Goal: Answer question/provide support

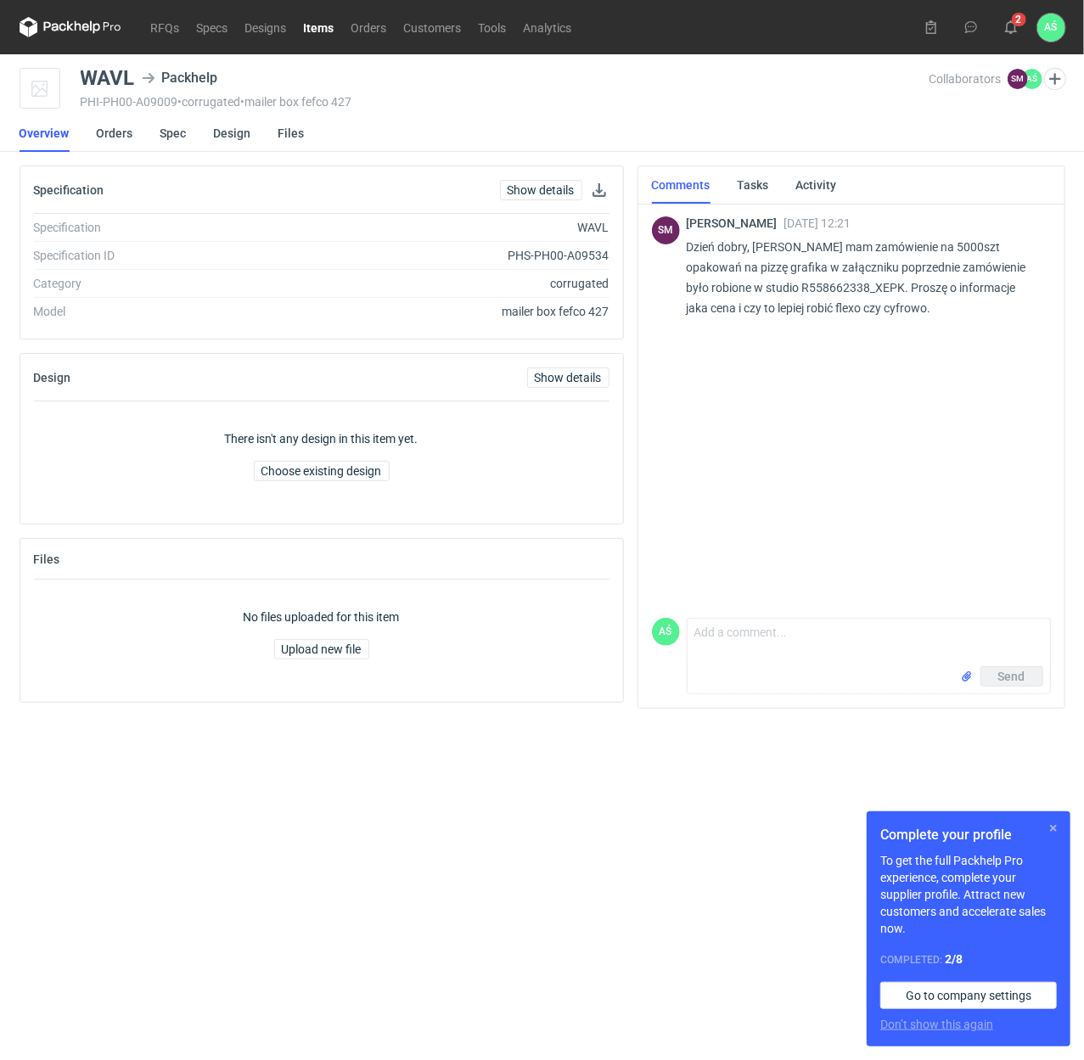
click at [1054, 826] on button "button" at bounding box center [1053, 828] width 20 height 20
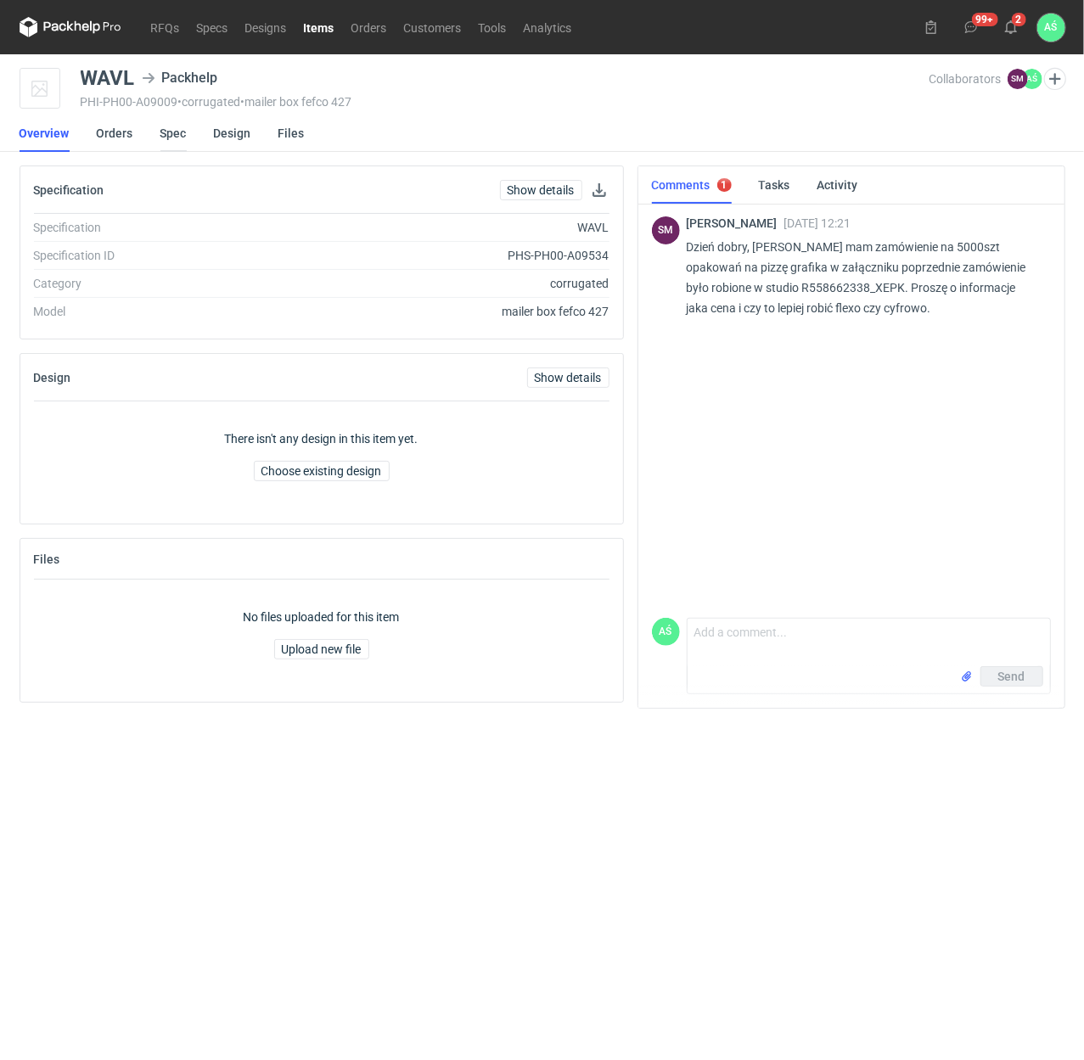
click at [171, 132] on link "Spec" at bounding box center [173, 133] width 26 height 37
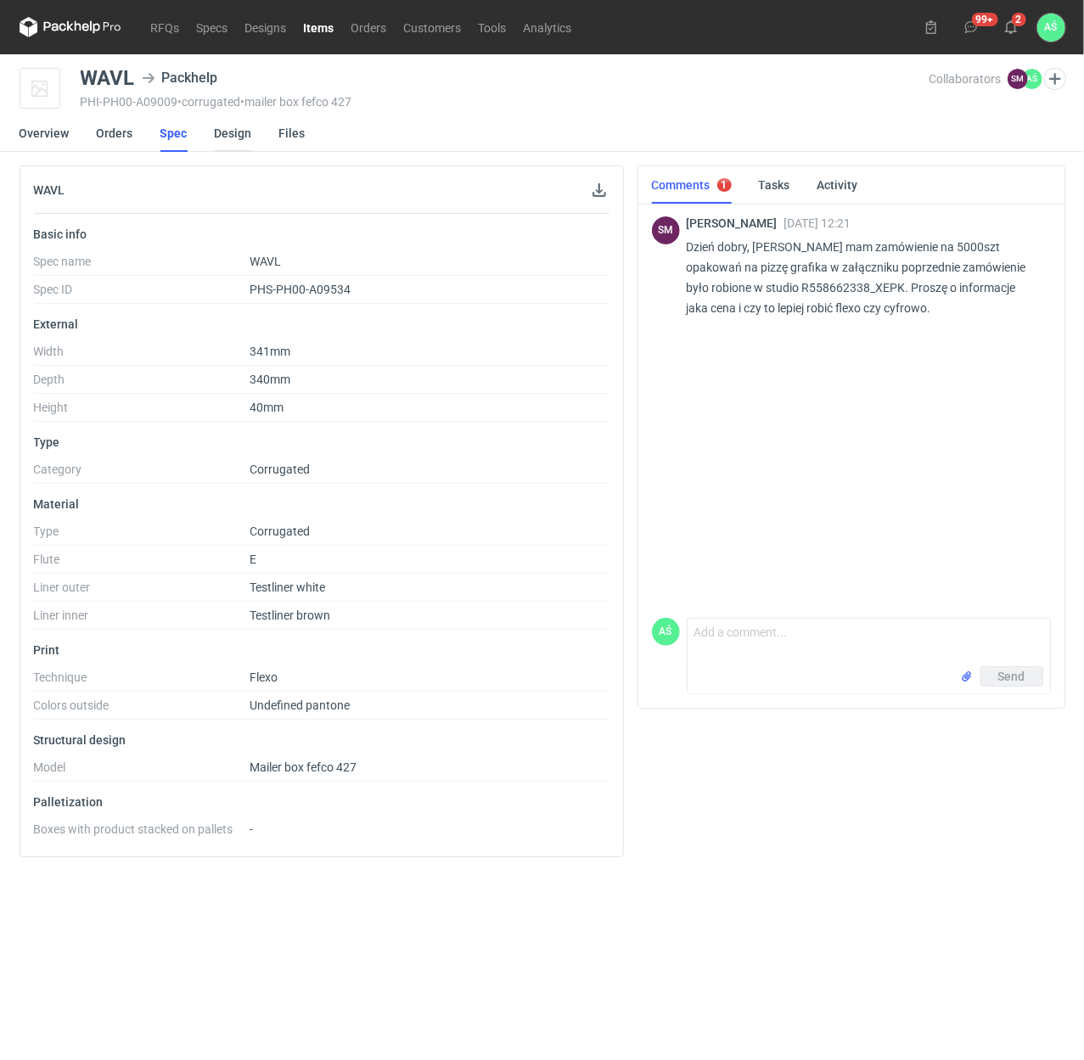
click at [231, 129] on link "Design" at bounding box center [233, 133] width 37 height 37
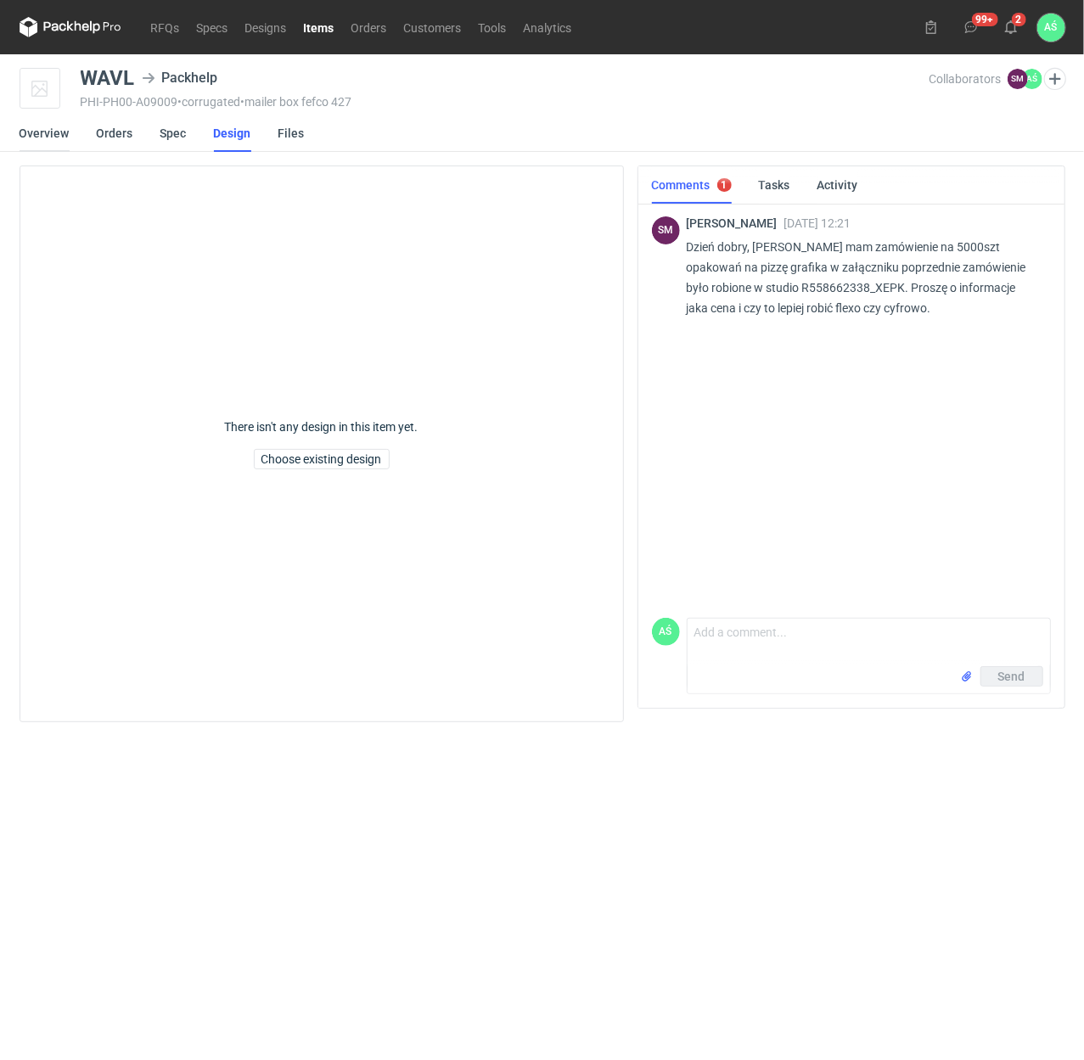
click at [59, 133] on link "Overview" at bounding box center [45, 133] width 50 height 37
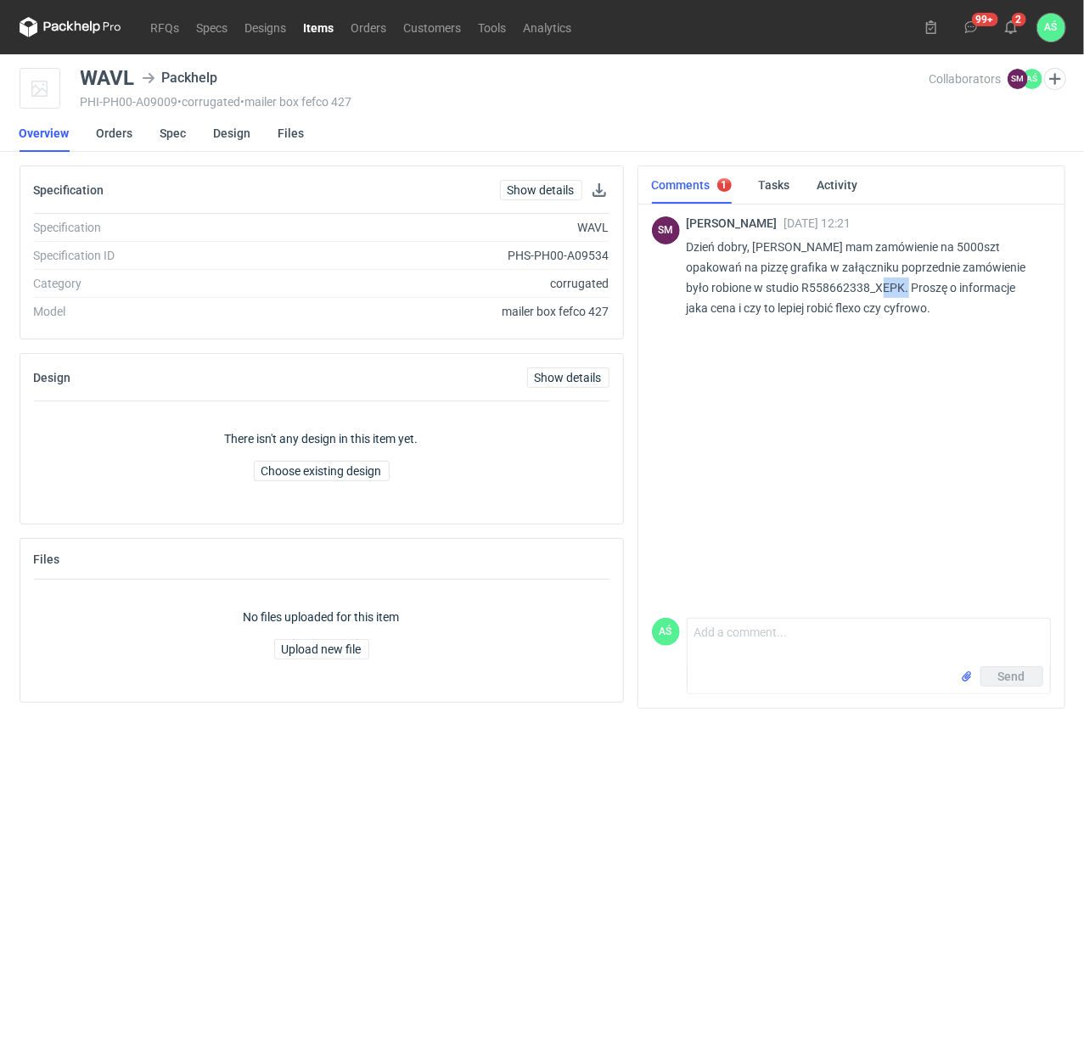
drag, startPoint x: 903, startPoint y: 287, endPoint x: 876, endPoint y: 290, distance: 27.3
click at [876, 290] on p "Dzień dobry, [PERSON_NAME] mam zamówienie na 5000szt opakowań na pizzę grafika …" at bounding box center [862, 278] width 351 height 82
copy p "XEPK"
drag, startPoint x: 715, startPoint y: 632, endPoint x: 725, endPoint y: 643, distance: 14.4
click at [715, 632] on textarea "Comment message" at bounding box center [869, 643] width 363 height 48
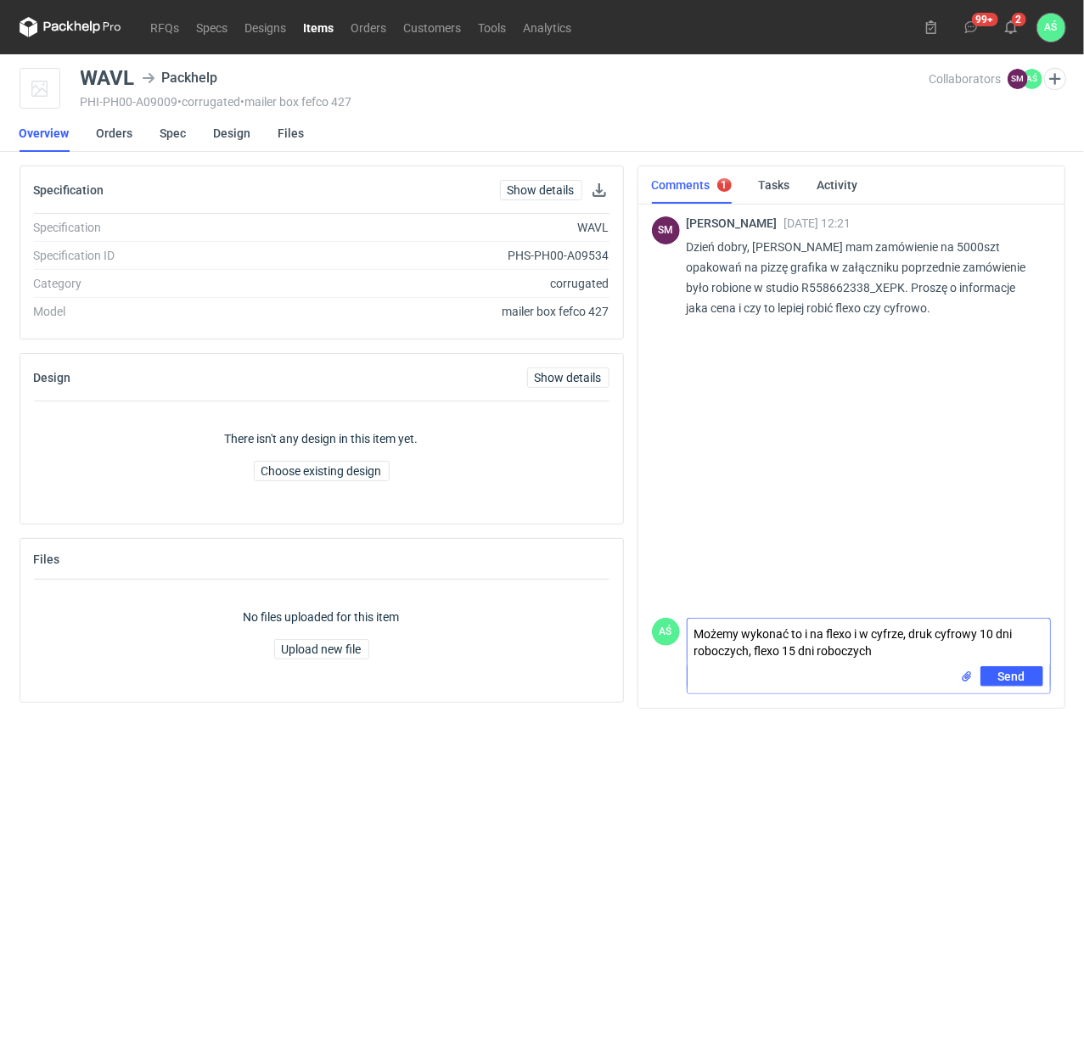
click at [964, 673] on input "file" at bounding box center [967, 677] width 14 height 18
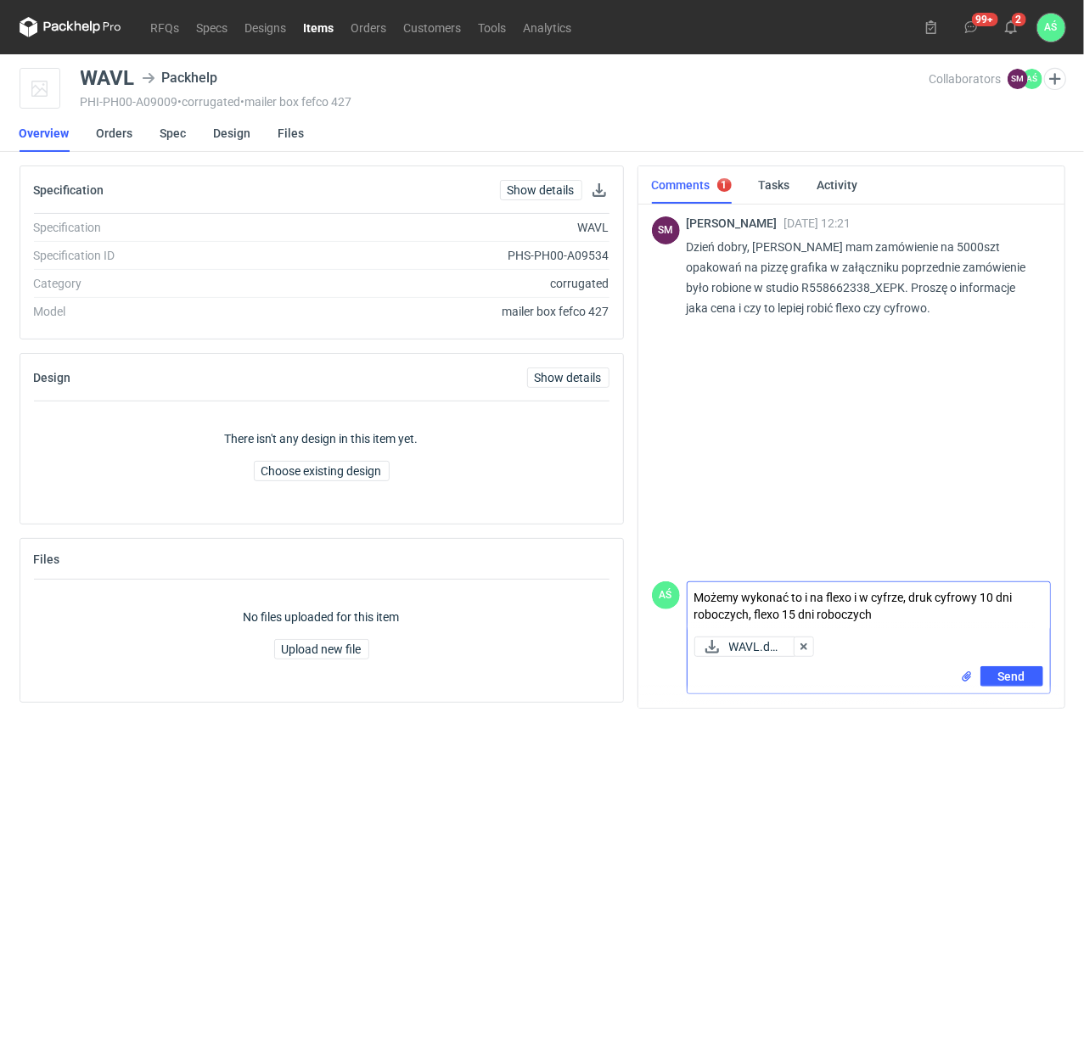
click at [964, 677] on input "file" at bounding box center [967, 677] width 14 height 18
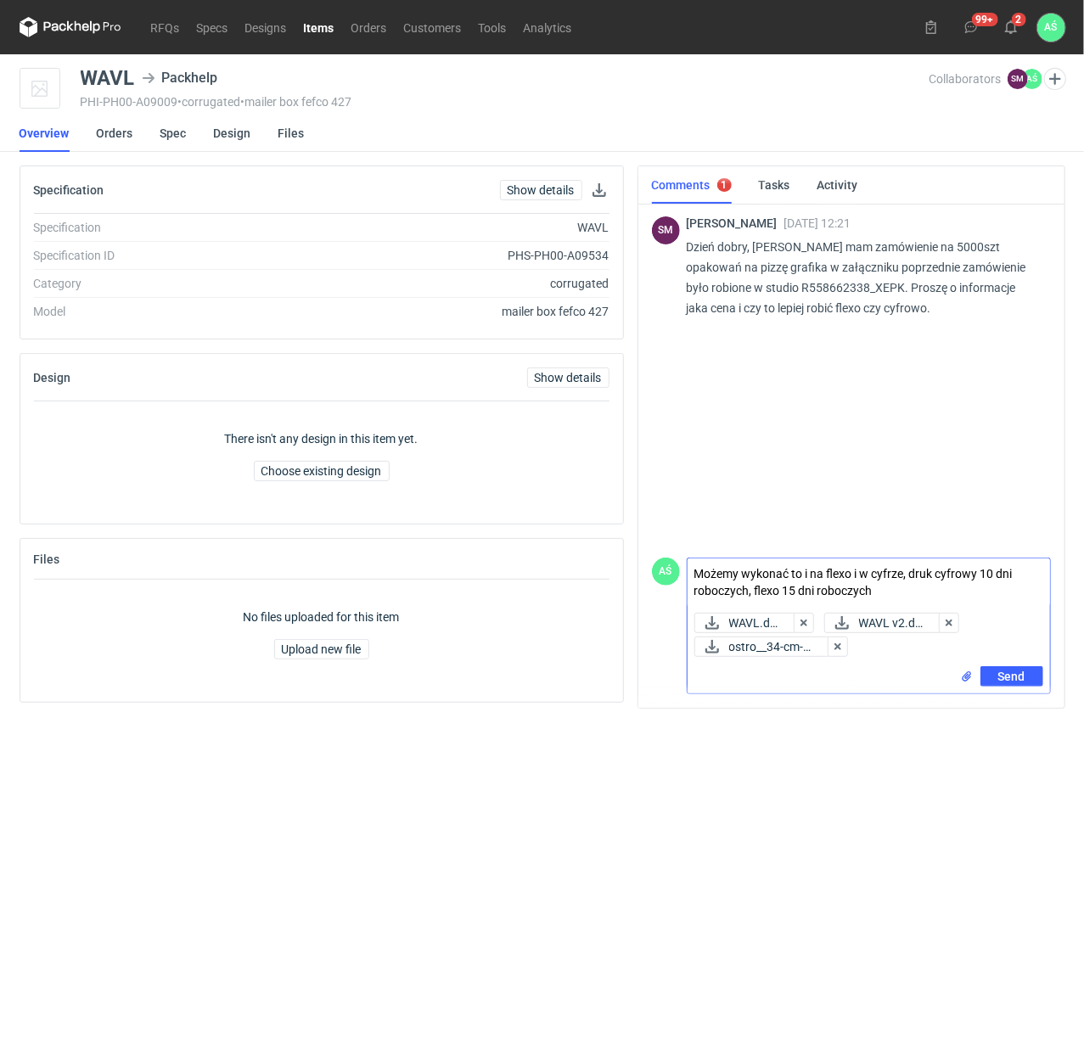
click at [993, 571] on textarea "Możemy wykonać to i na flexo i w cyfrze, druk cyfrowy 10 dni roboczych, flexo 1…" at bounding box center [869, 583] width 363 height 48
type textarea "Możemy wykonać to i na flexo i w cyfrze, druk cyfrowy 12 dni roboczych, flexo 1…"
click at [1029, 677] on button "Send" at bounding box center [1012, 676] width 63 height 20
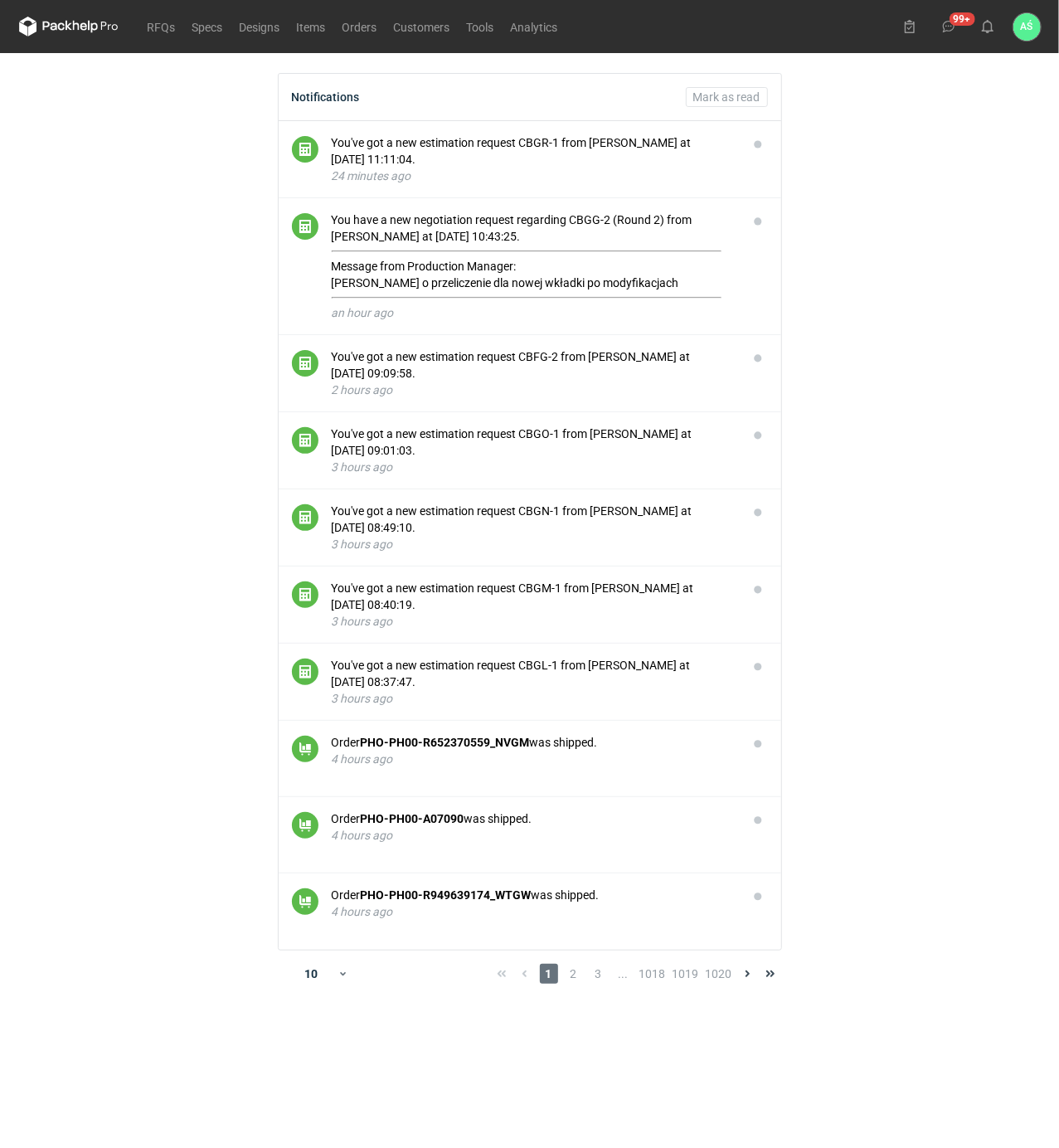
click at [869, 297] on main "Notifications Mark as read You've got a new estimation request CBGR-1 from Seba…" at bounding box center [530, 600] width 1036 height 1095
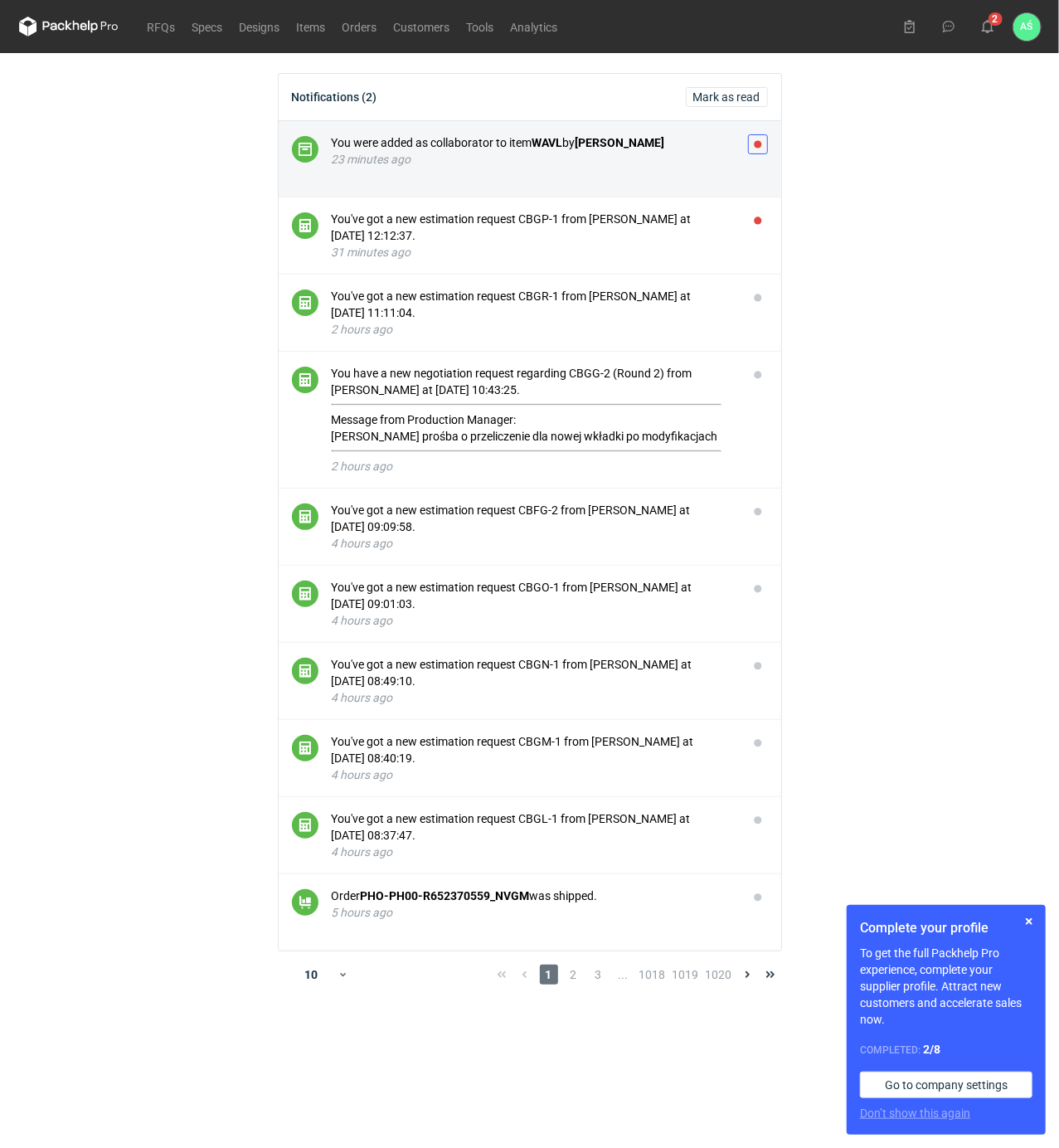
click at [753, 143] on button "button" at bounding box center [758, 145] width 20 height 20
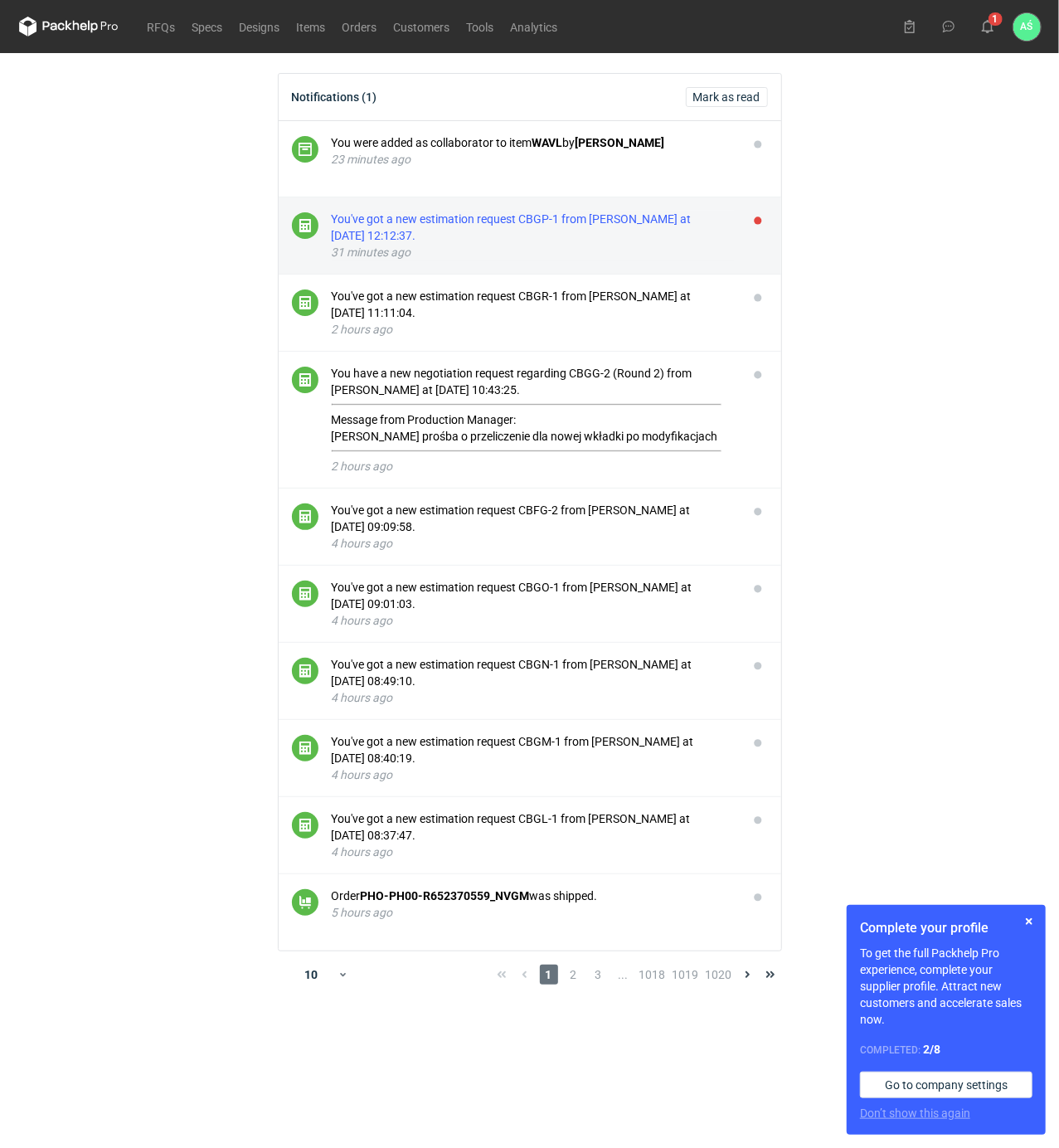
click at [604, 213] on div "You've got a new estimation request CBGP-1 from Sebastian Markut at 03 Sep 2025…" at bounding box center [533, 228] width 403 height 33
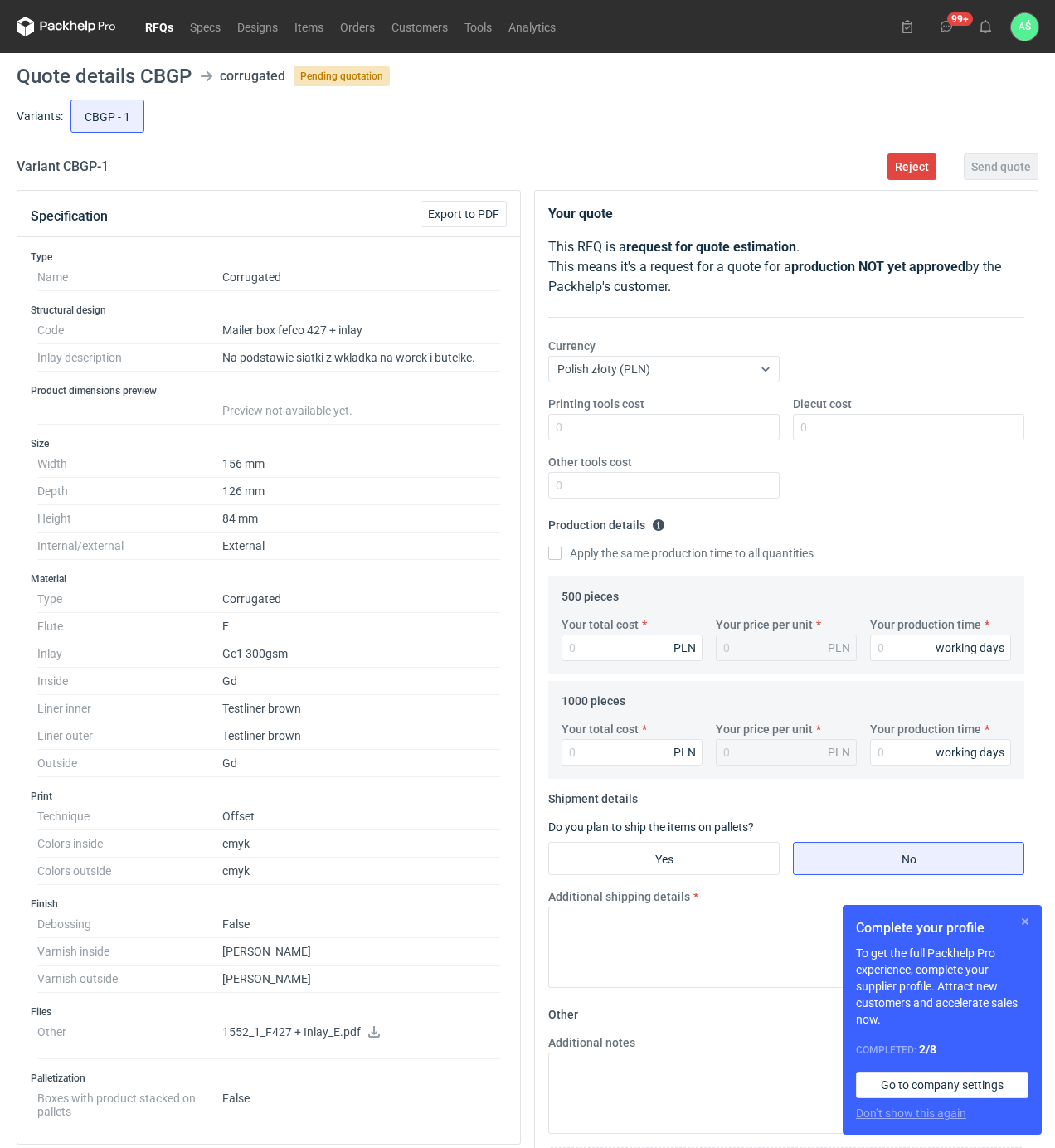
click at [1027, 916] on button "button" at bounding box center [1025, 921] width 20 height 20
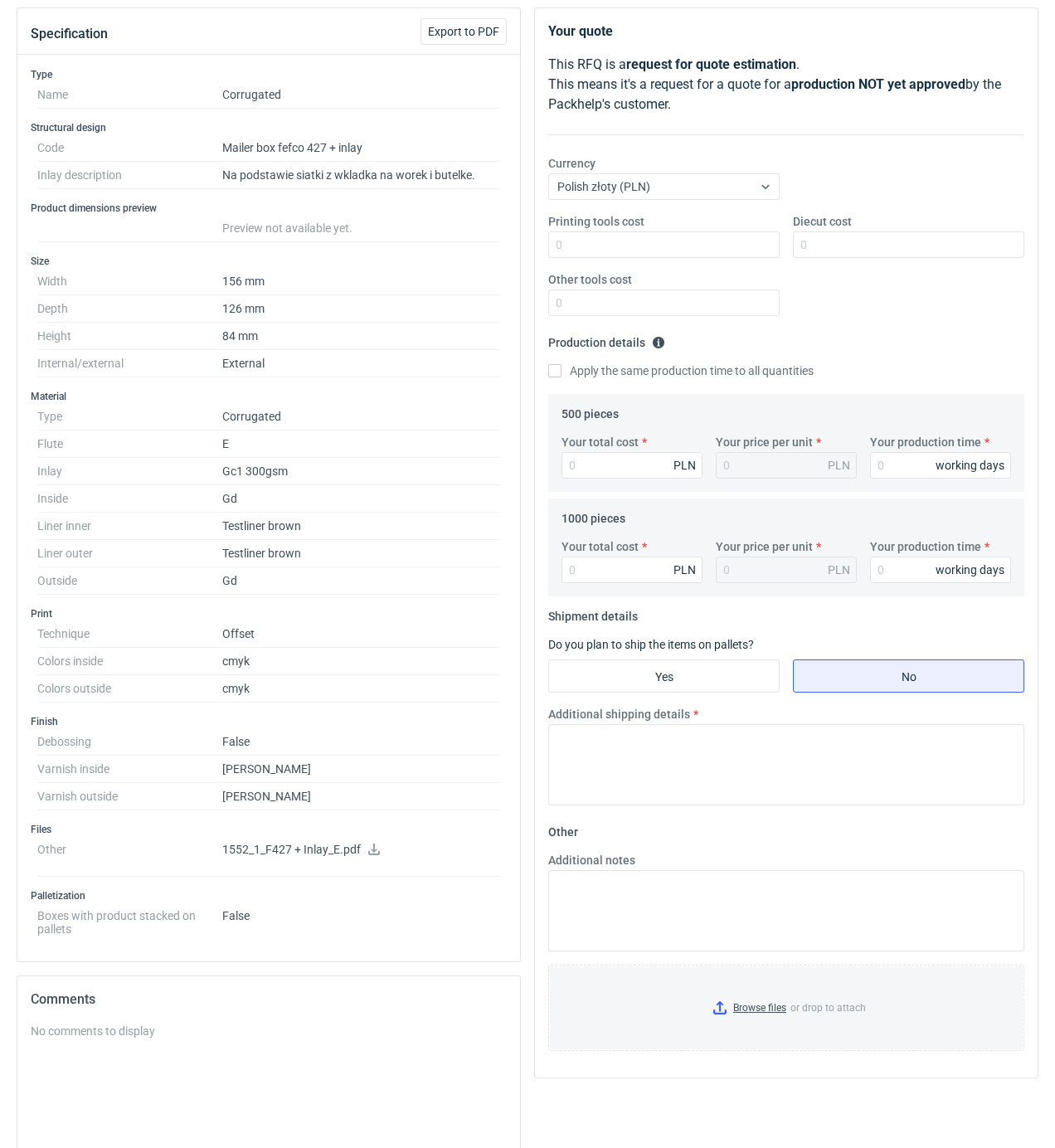
scroll to position [221, 0]
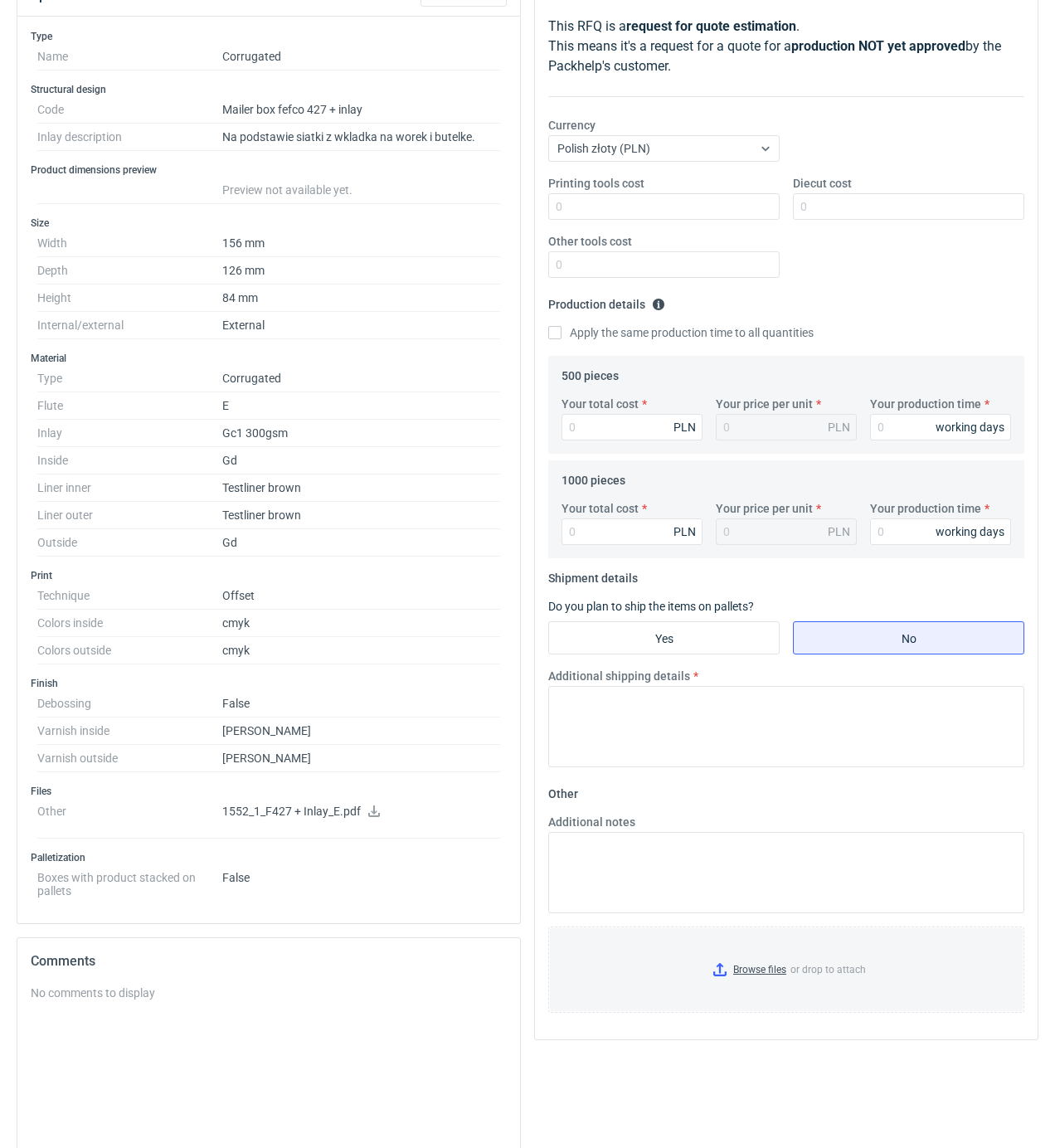
click at [375, 813] on icon at bounding box center [374, 811] width 14 height 12
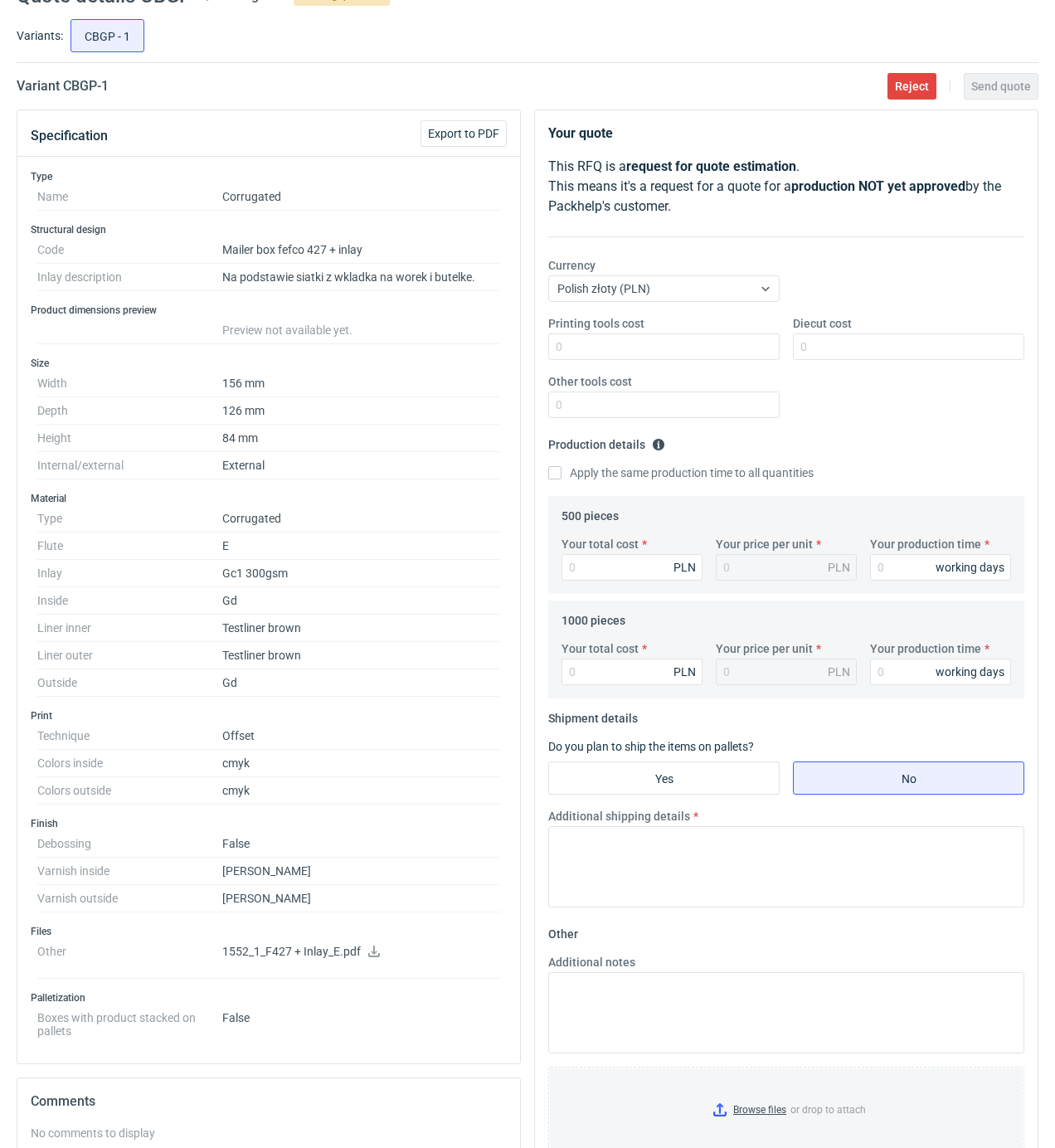
scroll to position [0, 0]
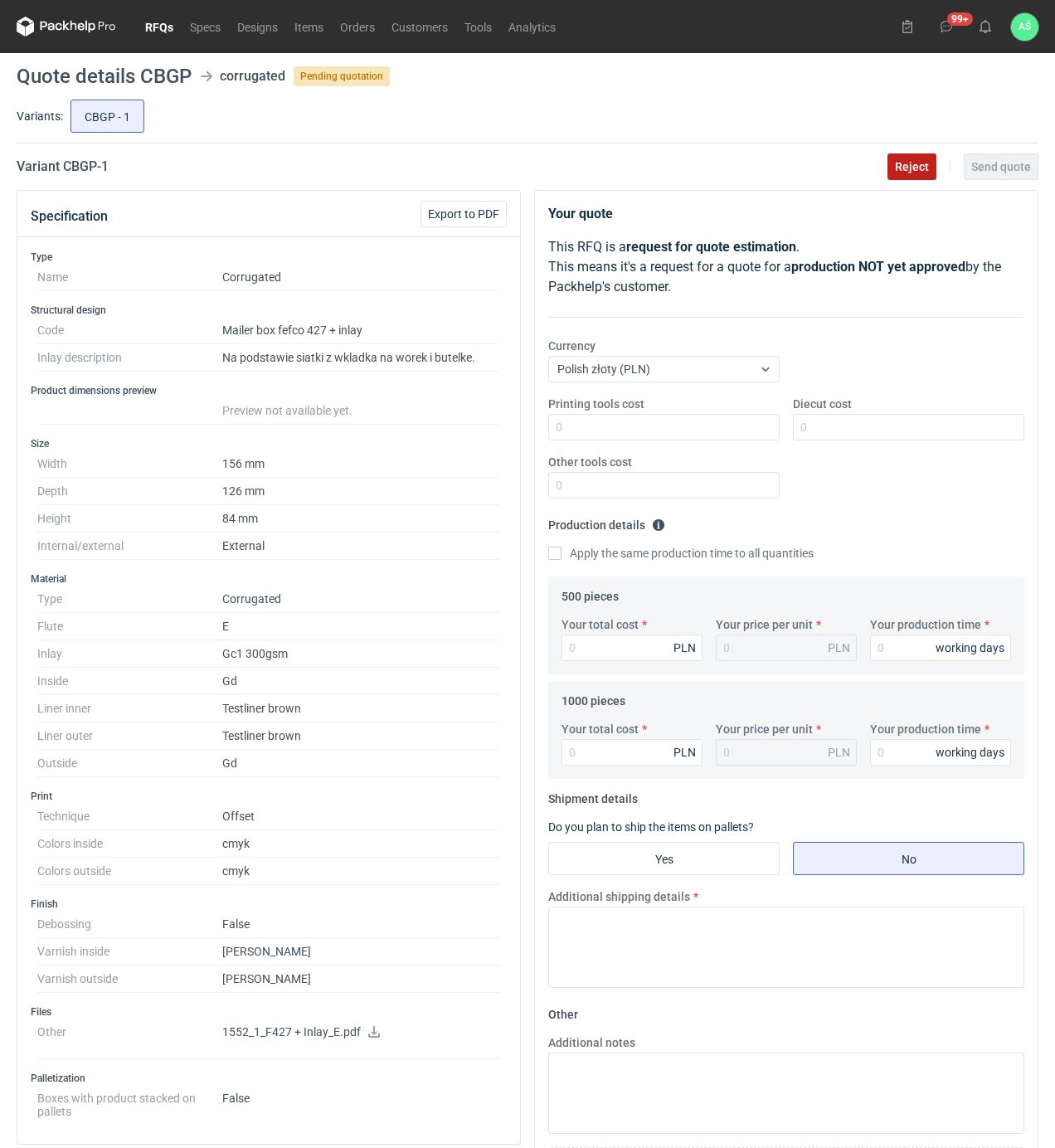
click at [904, 156] on button "Reject" at bounding box center [911, 166] width 49 height 26
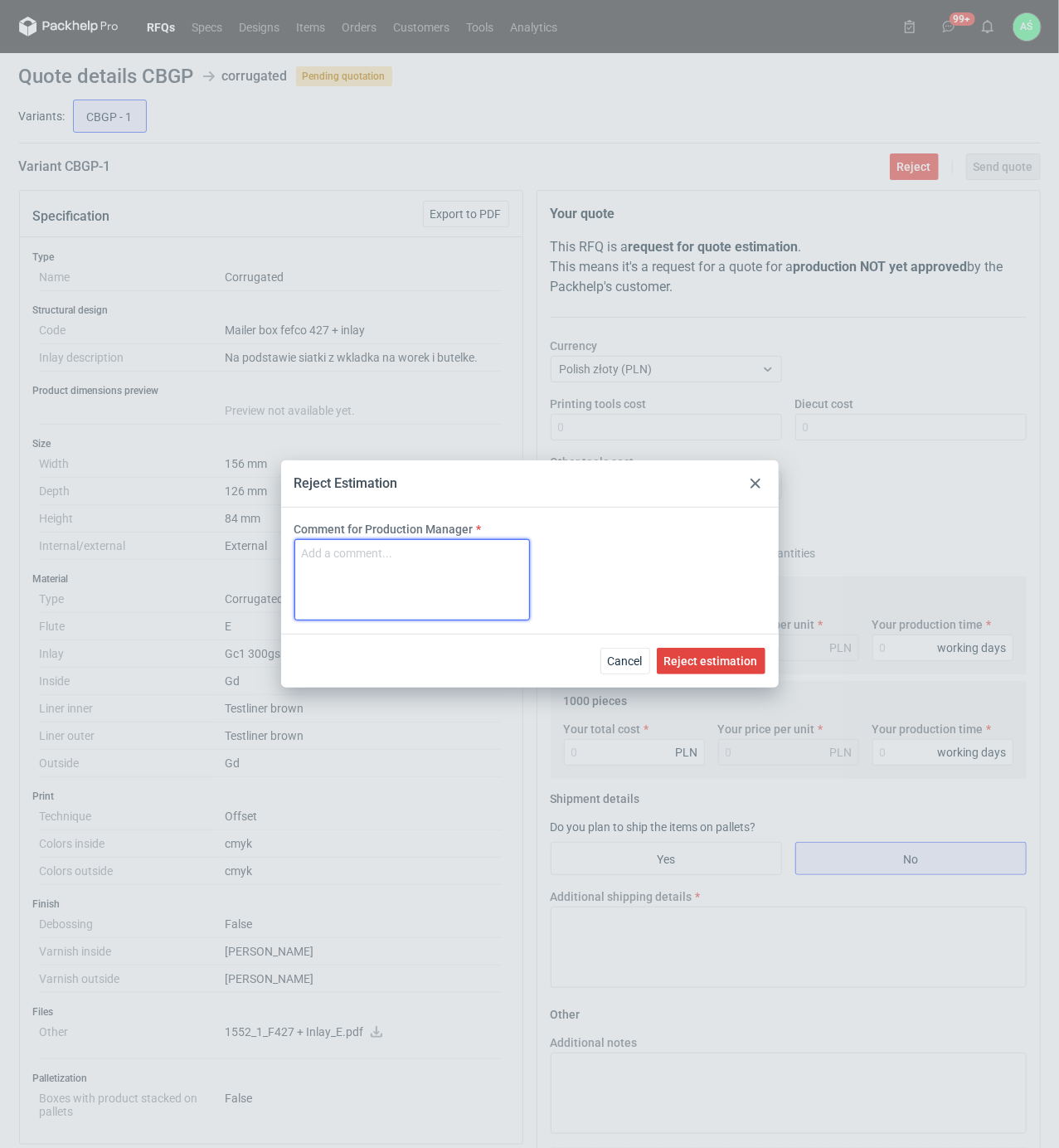
click at [439, 579] on textarea "Comment for Production Manager" at bounding box center [411, 579] width 235 height 81
type textarea "nie wykonujemy wkladek z papieru"
click at [711, 670] on button "Reject estimation" at bounding box center [710, 660] width 108 height 26
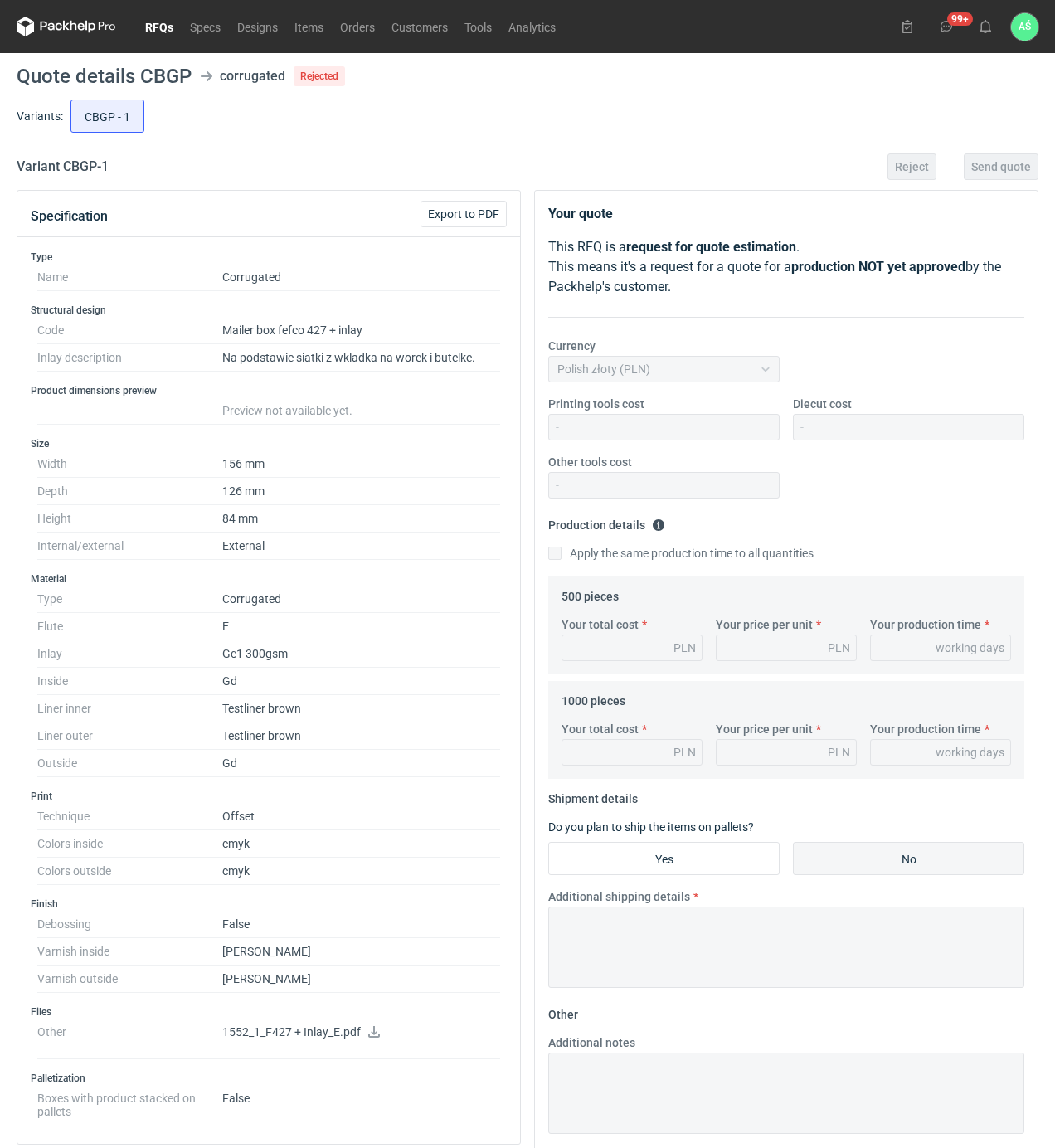
click at [162, 24] on link "RFQs" at bounding box center [159, 26] width 45 height 20
